Goal: Find specific page/section: Find specific page/section

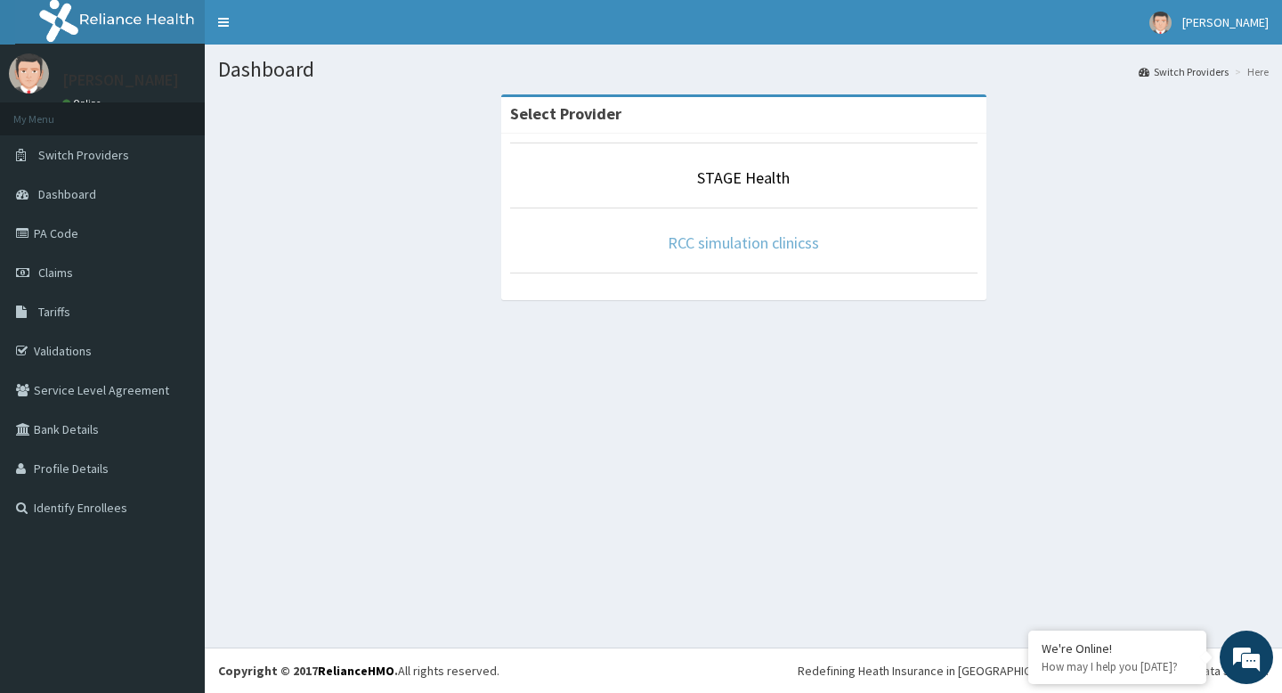
click at [741, 245] on link "RCC simulation clinicss" at bounding box center [743, 242] width 151 height 20
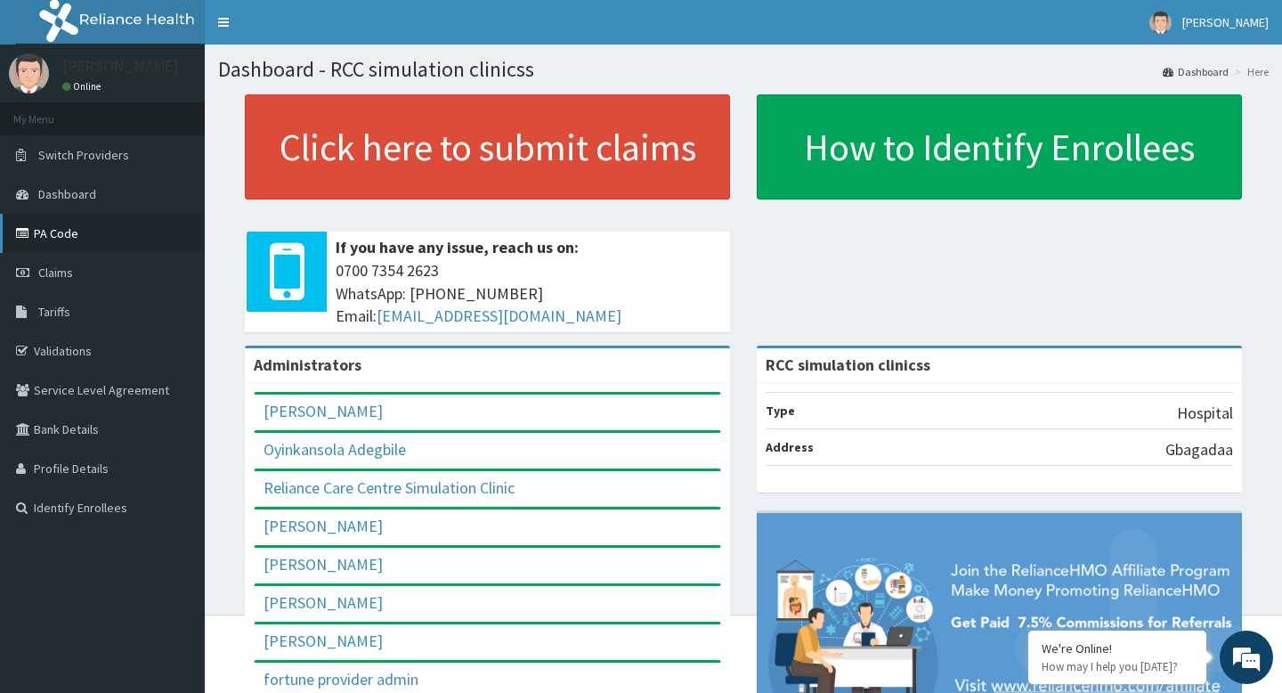
click at [79, 240] on link "PA Code" at bounding box center [102, 233] width 205 height 39
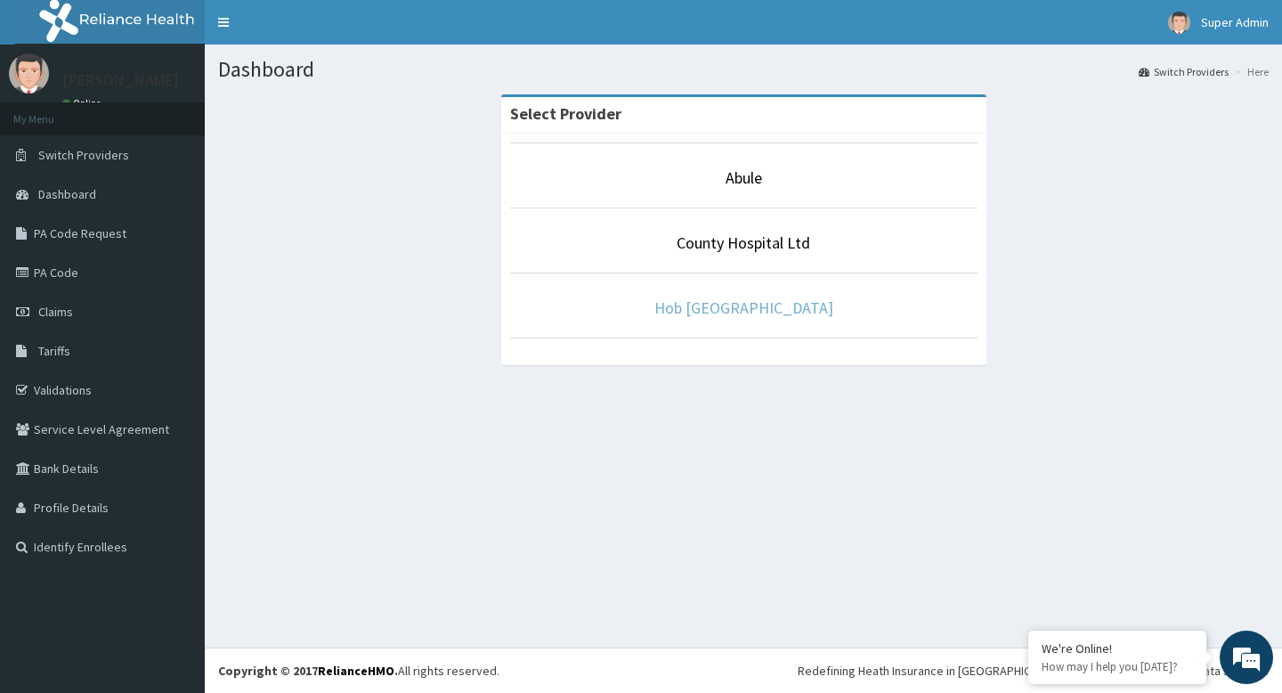
click at [720, 314] on link "Hob Nobs Health Center" at bounding box center [744, 307] width 179 height 20
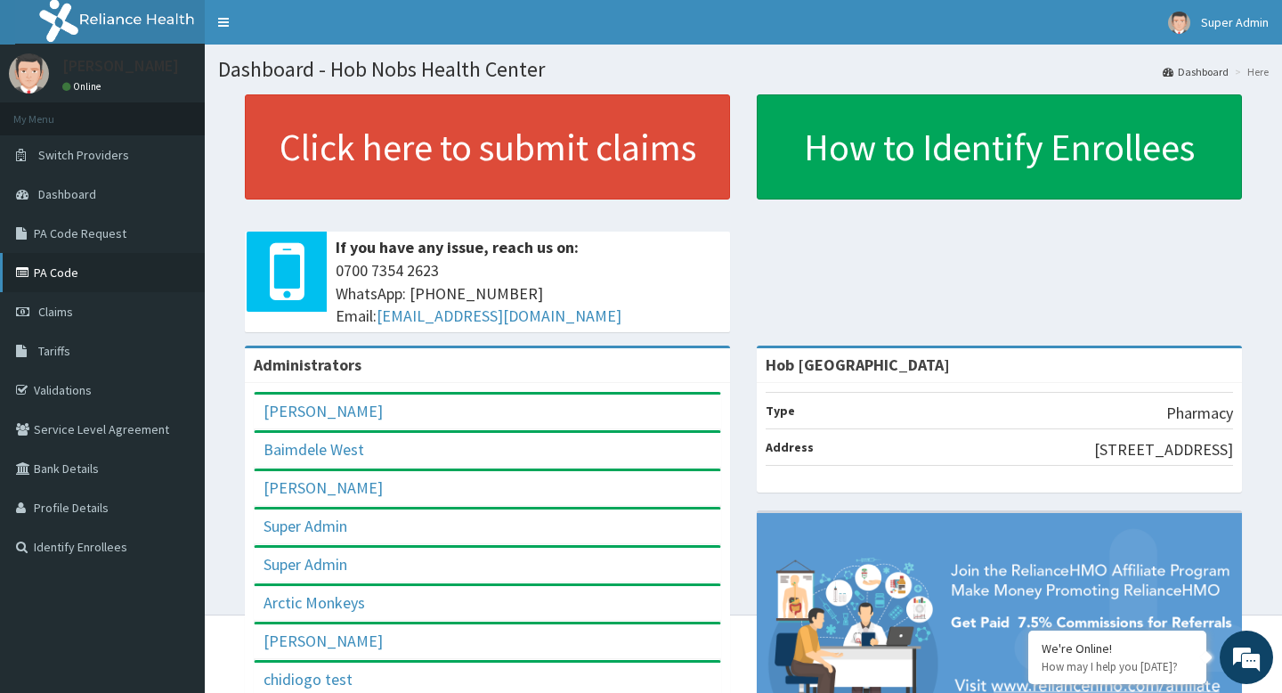
click at [64, 273] on link "PA Code" at bounding box center [102, 272] width 205 height 39
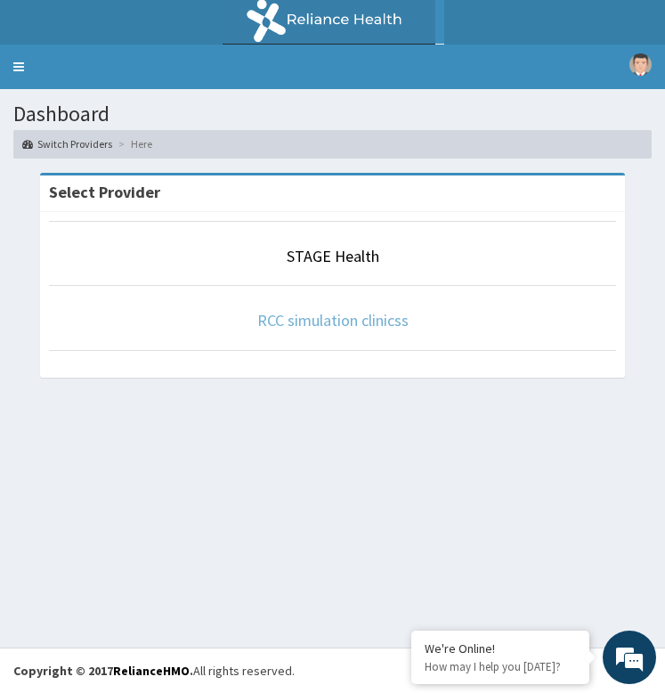
click at [325, 323] on link "RCC simulation clinicss" at bounding box center [332, 320] width 151 height 20
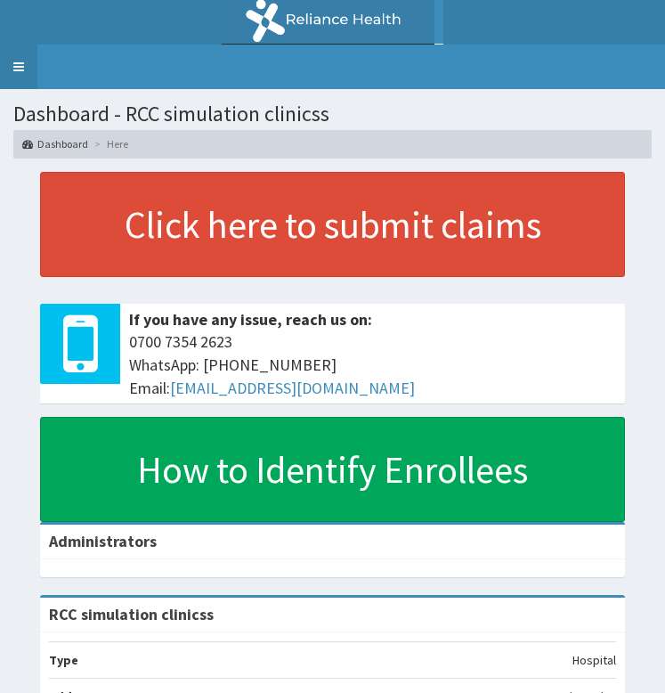
click at [17, 67] on link "Toggle navigation" at bounding box center [18, 67] width 37 height 45
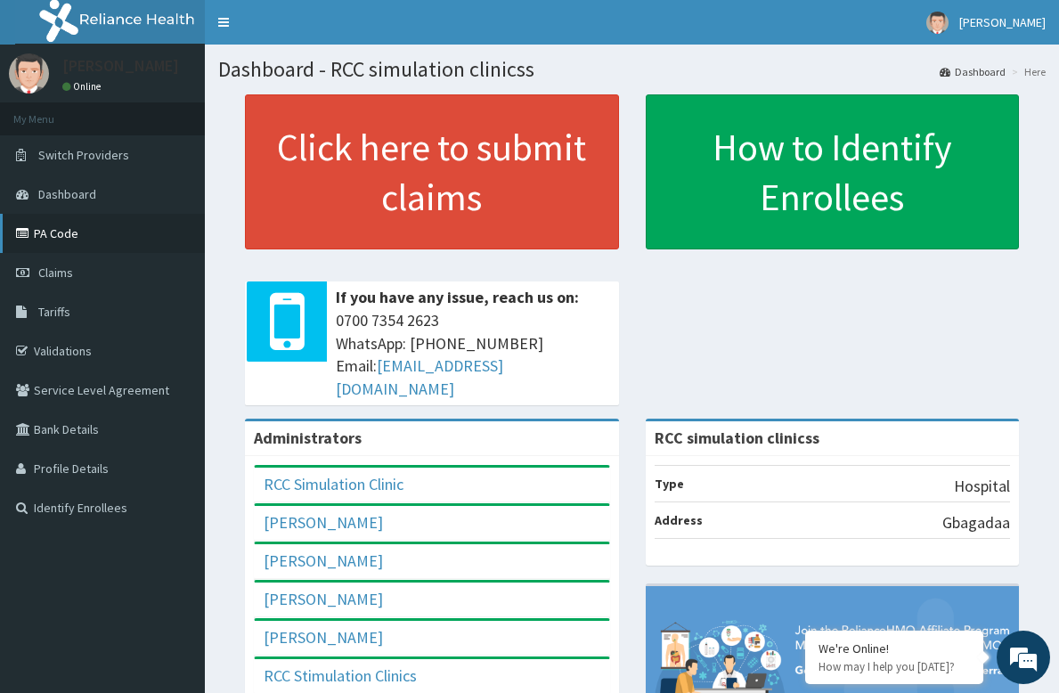
click at [66, 230] on link "PA Code" at bounding box center [102, 233] width 205 height 39
